Goal: Book appointment/travel/reservation

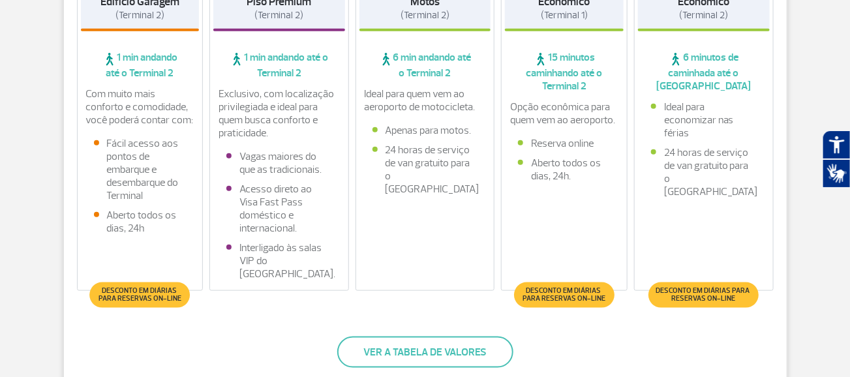
scroll to position [131, 0]
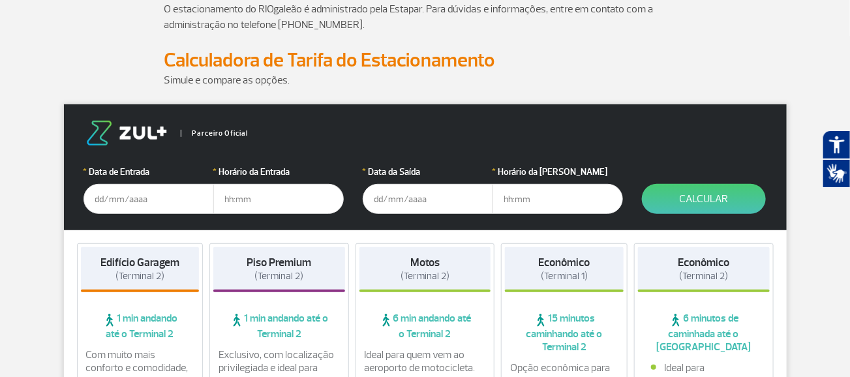
click at [136, 200] on input "text" at bounding box center [149, 199] width 131 height 30
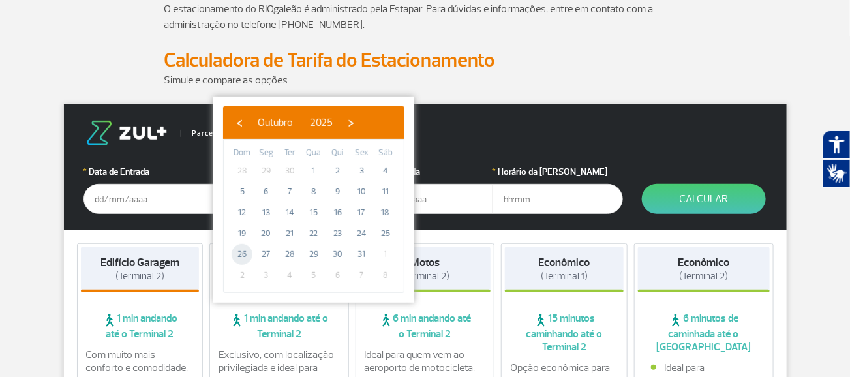
click at [241, 251] on span "26" at bounding box center [242, 254] width 21 height 21
type input "[DATE]"
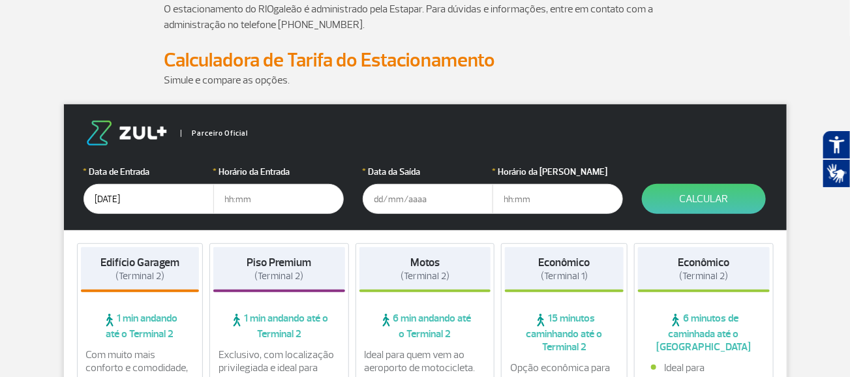
click at [250, 199] on input "text" at bounding box center [278, 199] width 131 height 30
type input "08:00"
click at [398, 198] on input "text" at bounding box center [428, 199] width 131 height 30
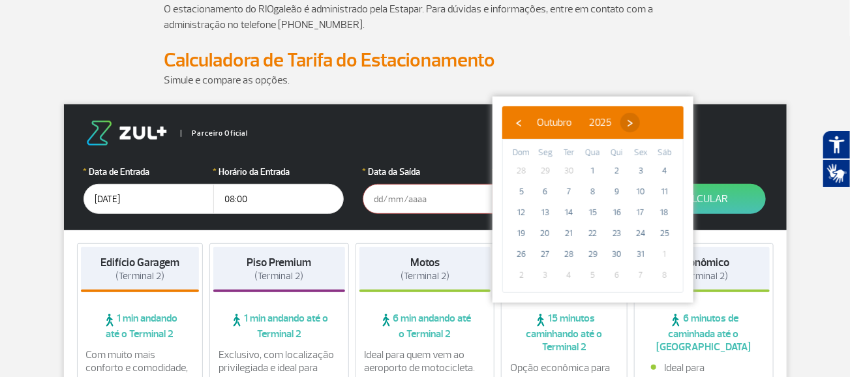
click at [640, 121] on span "›" at bounding box center [631, 123] width 20 height 20
click at [569, 190] on span "4" at bounding box center [569, 191] width 21 height 21
type input "[DATE]"
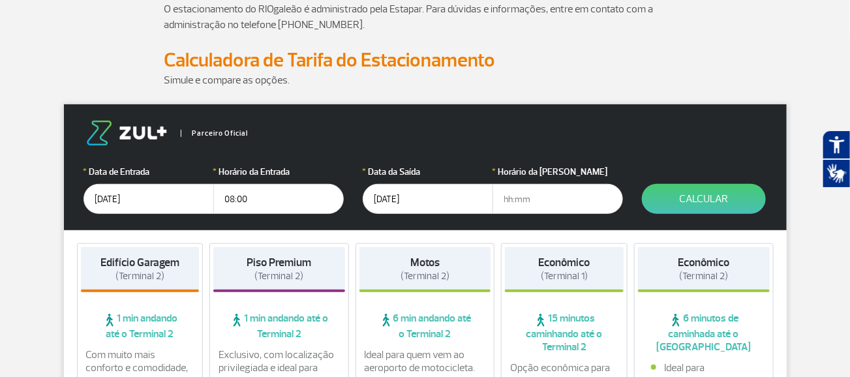
click at [531, 196] on input "text" at bounding box center [558, 199] width 131 height 30
type input "23:00"
click at [721, 200] on button "Calcular" at bounding box center [704, 199] width 124 height 30
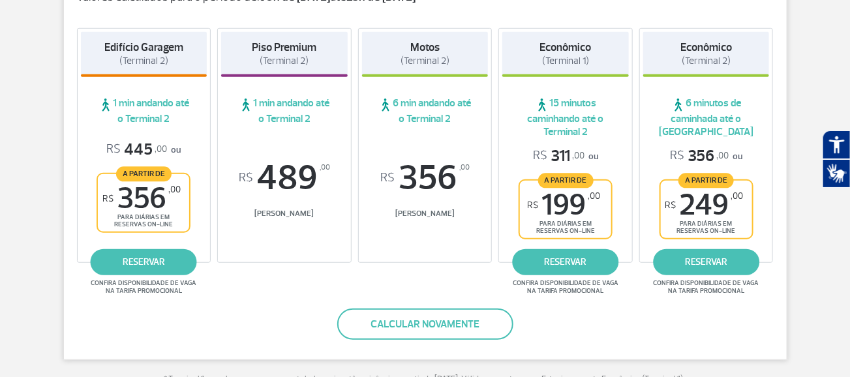
scroll to position [261, 0]
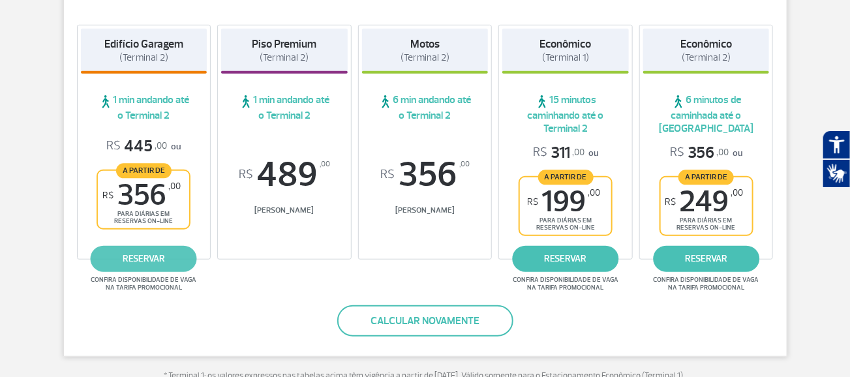
click at [148, 258] on link "reservar" at bounding box center [144, 259] width 106 height 26
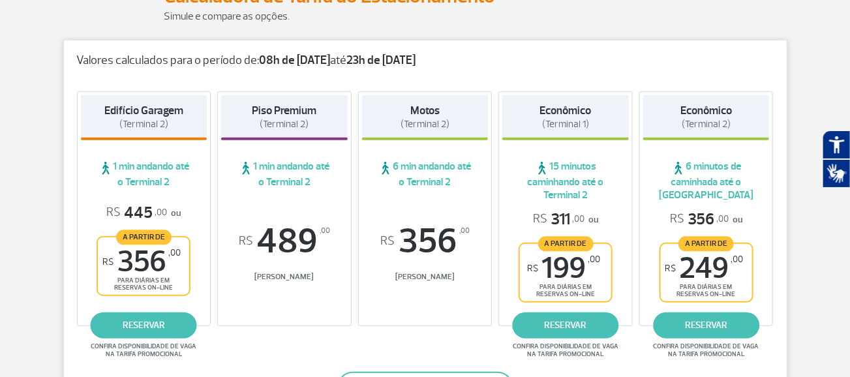
scroll to position [196, 0]
